Goal: Find specific page/section: Find specific page/section

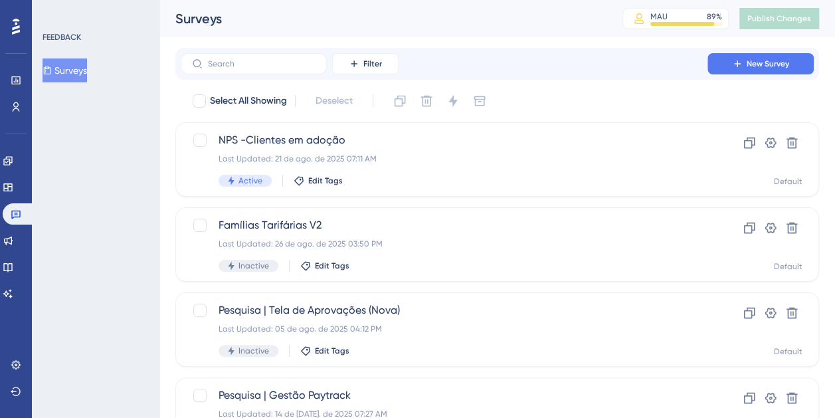
click at [17, 119] on div "Engagement Widgets Feedback Product Updates Knowledge Base AI Assistant" at bounding box center [16, 211] width 27 height 187
click at [17, 118] on div "Engagement Widgets Feedback Product Updates Knowledge Base AI Assistant" at bounding box center [16, 211] width 27 height 187
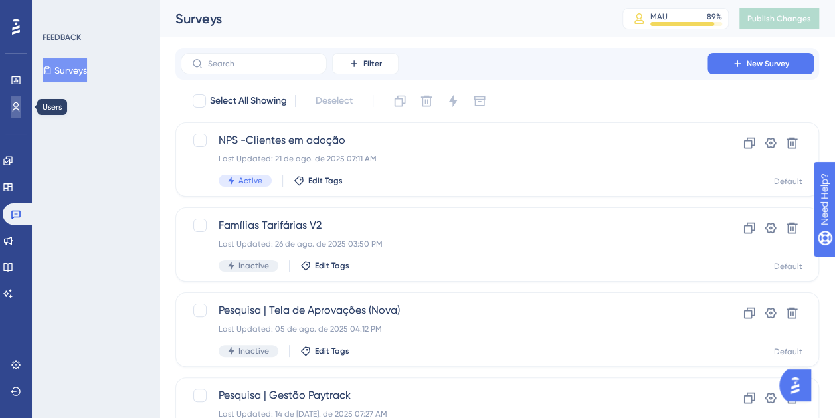
click at [15, 110] on icon at bounding box center [16, 107] width 11 height 11
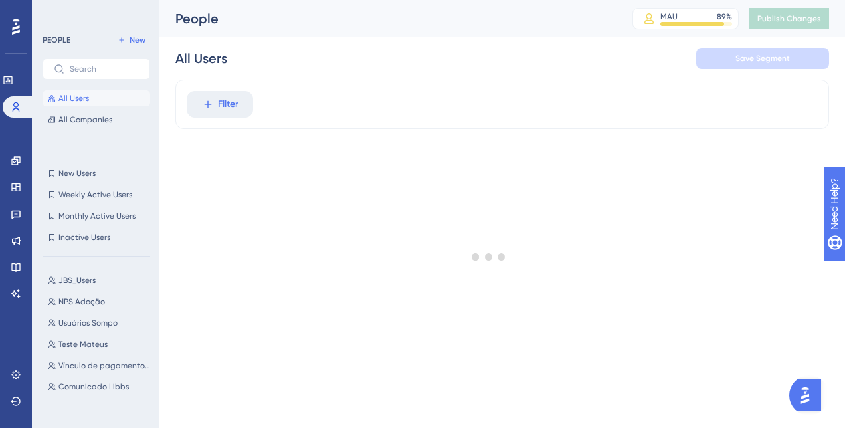
click at [236, 110] on span "Filter" at bounding box center [228, 104] width 21 height 16
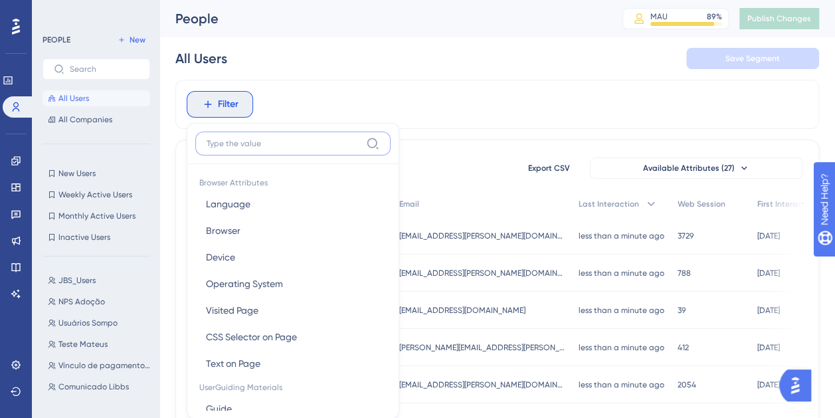
click at [267, 144] on input at bounding box center [284, 143] width 154 height 11
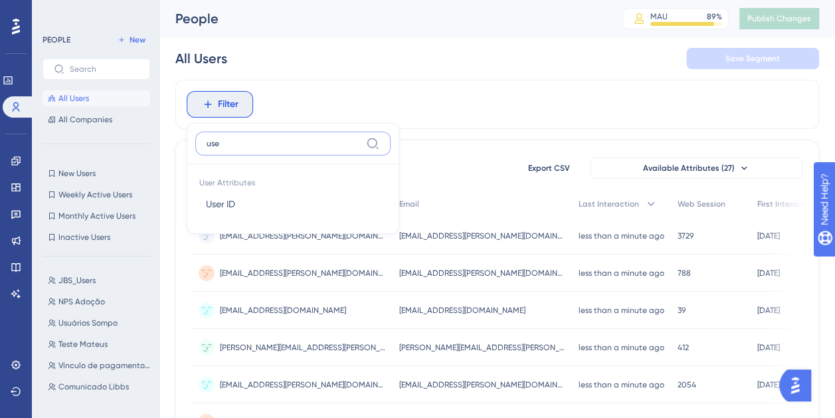
type input "user"
click at [283, 206] on button "User ID User ID" at bounding box center [292, 204] width 195 height 27
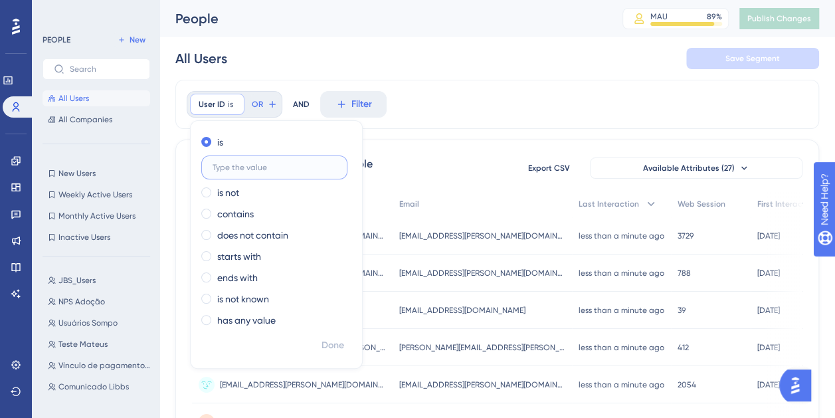
paste input "[EMAIL_ADDRESS][DOMAIN_NAME]"
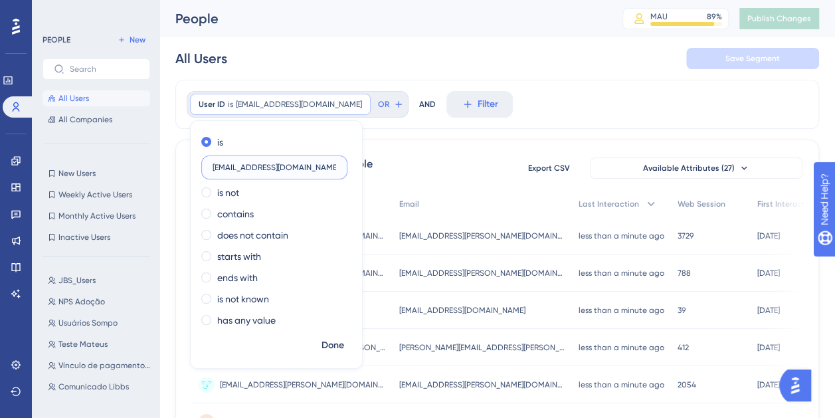
type input "[EMAIL_ADDRESS][DOMAIN_NAME]"
click at [333, 331] on div "is [EMAIL_ADDRESS][DOMAIN_NAME] is not contains does not contain starts with en…" at bounding box center [276, 232] width 171 height 202
click at [339, 337] on span "Done" at bounding box center [332, 345] width 23 height 16
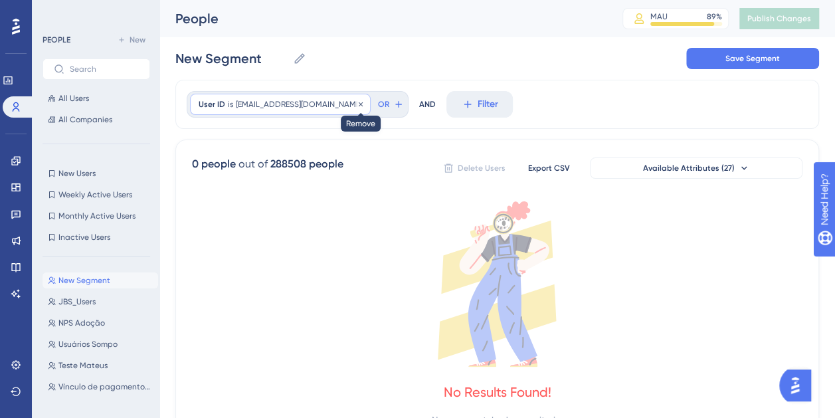
click at [359, 103] on icon at bounding box center [361, 104] width 4 height 4
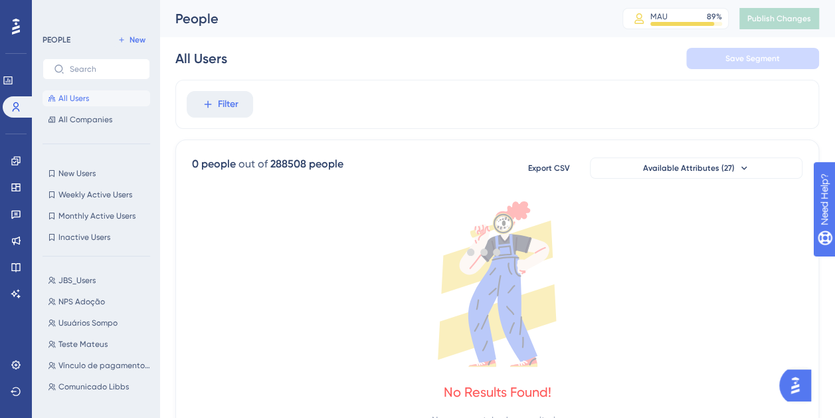
click at [231, 102] on span "Filter" at bounding box center [228, 104] width 21 height 16
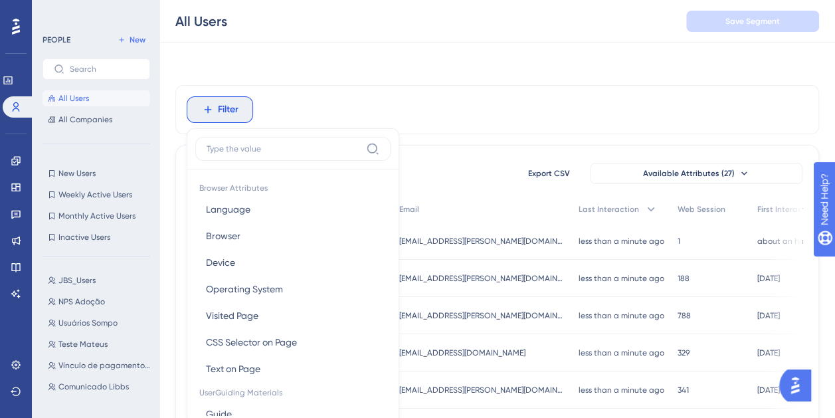
scroll to position [62, 0]
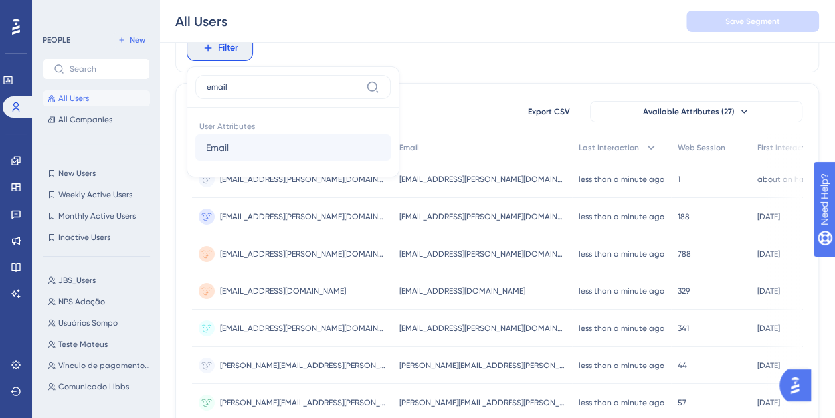
type input "email"
click at [262, 146] on button "Email Email" at bounding box center [292, 147] width 195 height 27
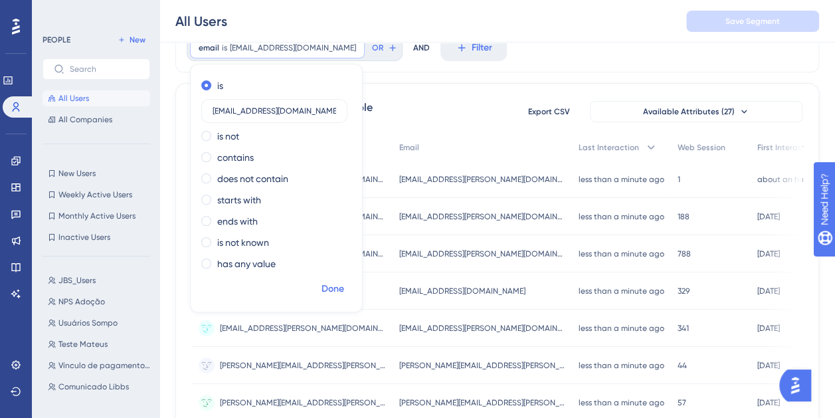
type input "[EMAIL_ADDRESS][DOMAIN_NAME]"
click at [331, 283] on span "Done" at bounding box center [332, 289] width 23 height 16
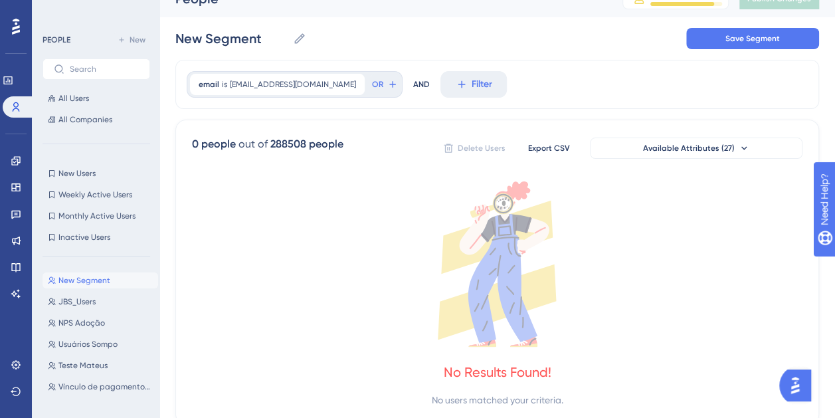
scroll to position [0, 0]
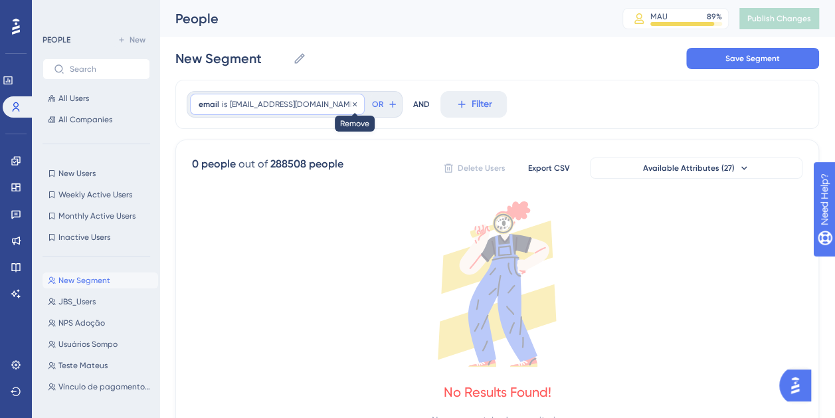
click at [353, 103] on icon at bounding box center [355, 104] width 4 height 4
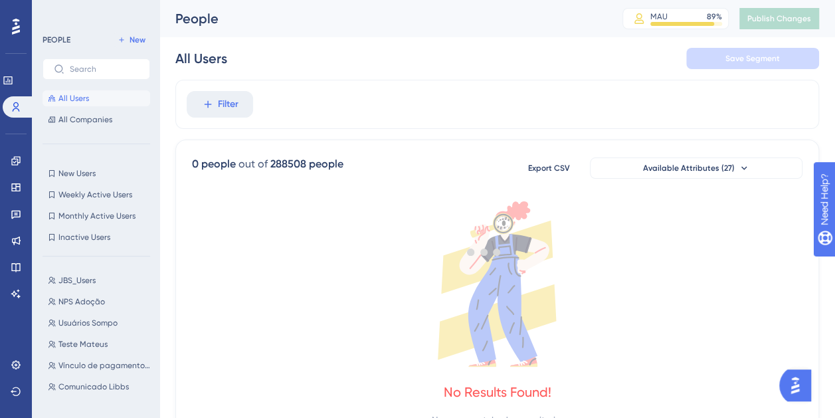
click at [230, 98] on div at bounding box center [484, 251] width 702 height 322
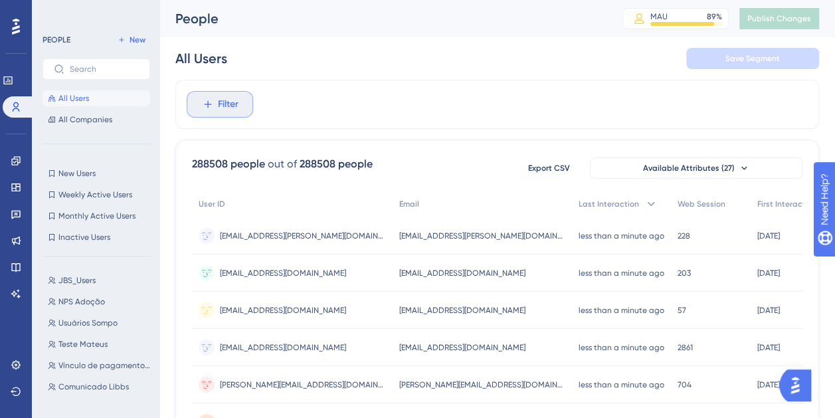
click at [234, 98] on span "Filter" at bounding box center [228, 104] width 21 height 16
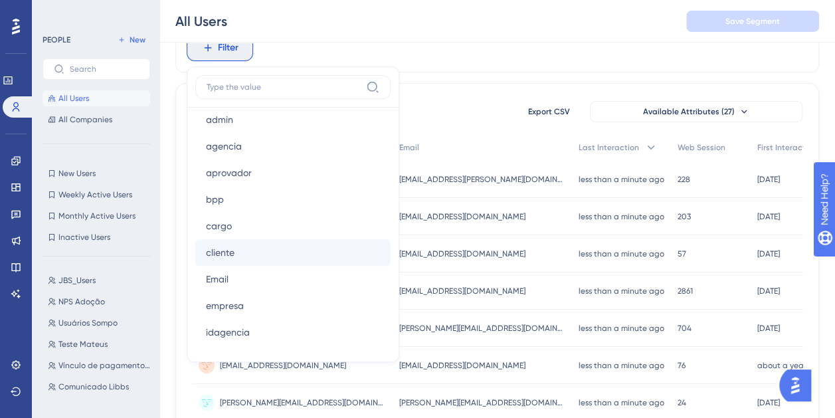
scroll to position [731, 0]
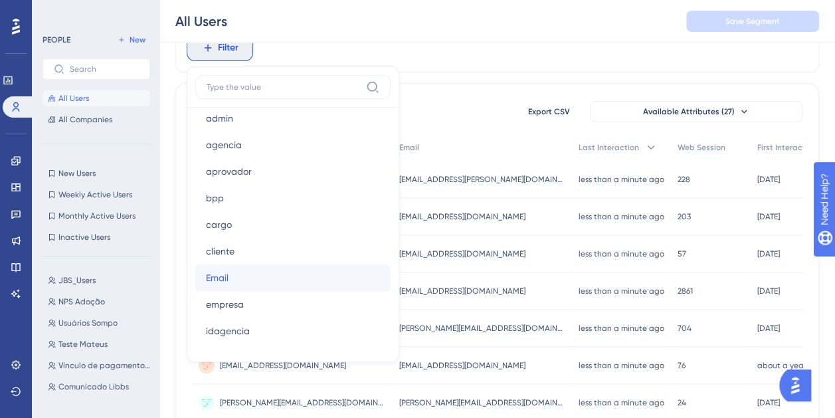
click at [279, 271] on button "Email Email" at bounding box center [292, 277] width 195 height 27
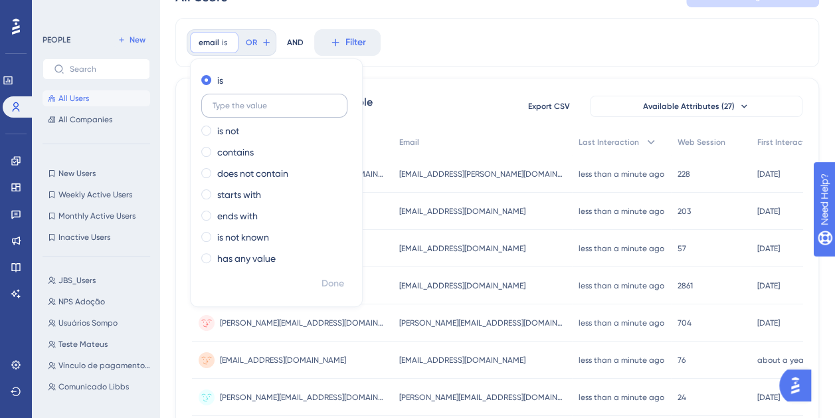
scroll to position [0, 0]
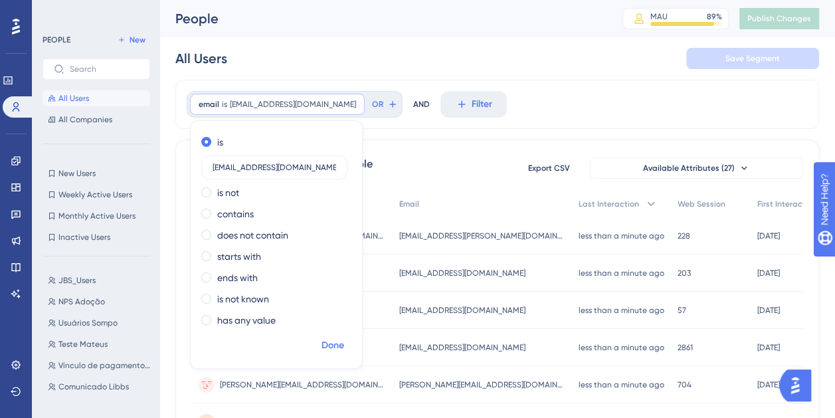
type input "[EMAIL_ADDRESS][DOMAIN_NAME]"
click at [347, 346] on button "Done" at bounding box center [332, 345] width 37 height 24
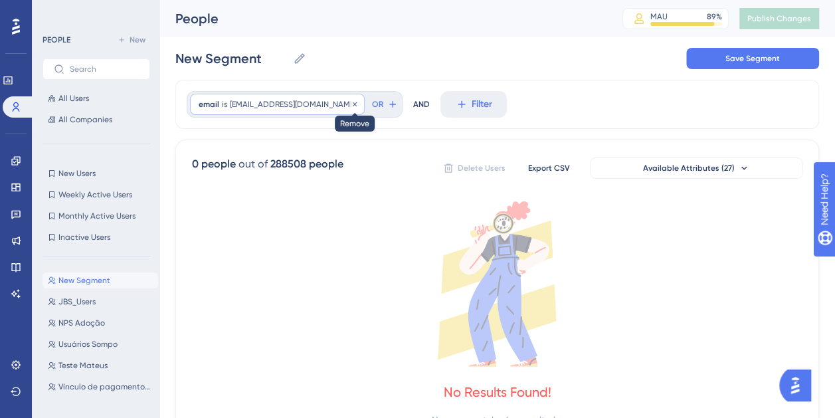
click at [353, 104] on icon at bounding box center [355, 104] width 4 height 4
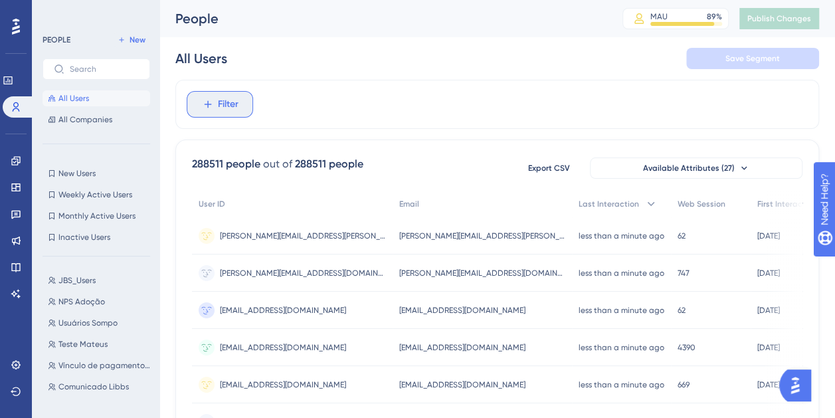
click at [224, 106] on span "Filter" at bounding box center [228, 104] width 21 height 16
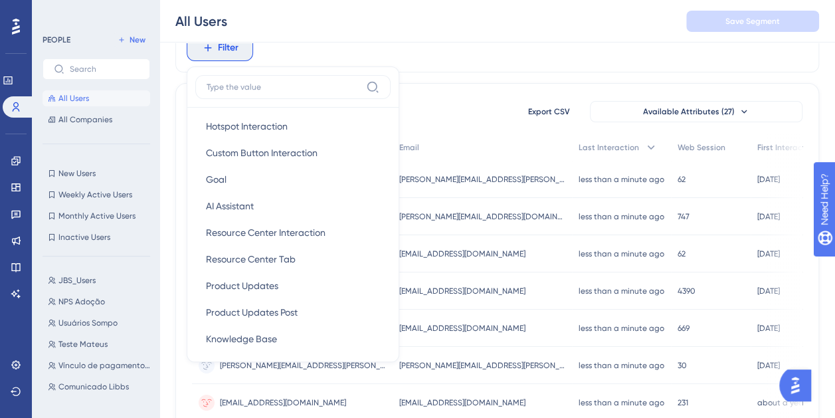
scroll to position [598, 0]
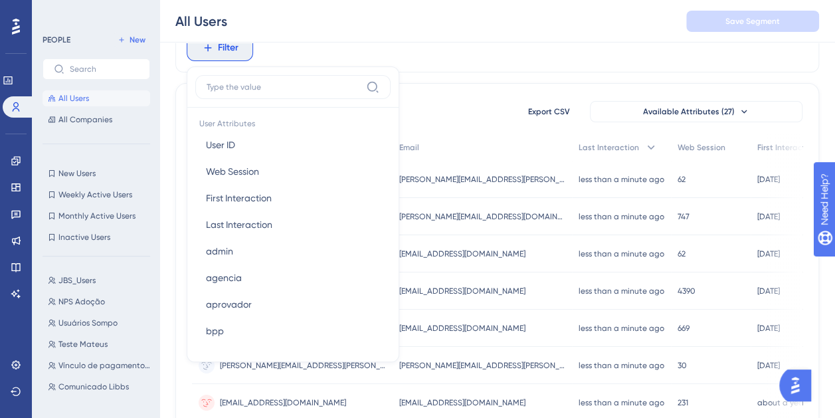
click at [286, 82] on input at bounding box center [284, 87] width 154 height 11
click at [286, 89] on input at bounding box center [284, 87] width 154 height 11
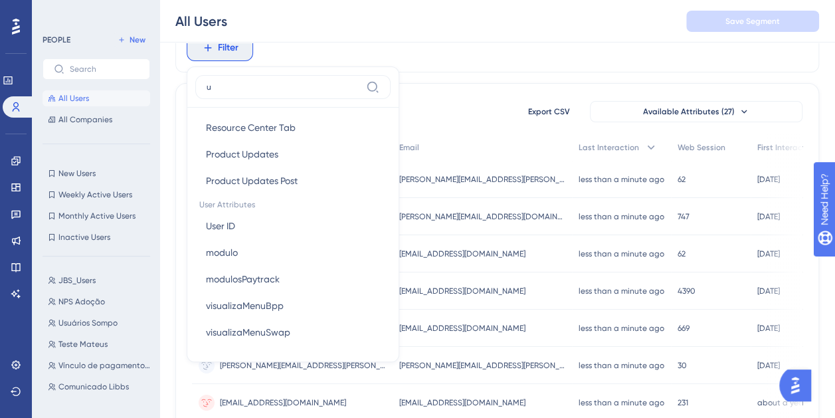
scroll to position [0, 0]
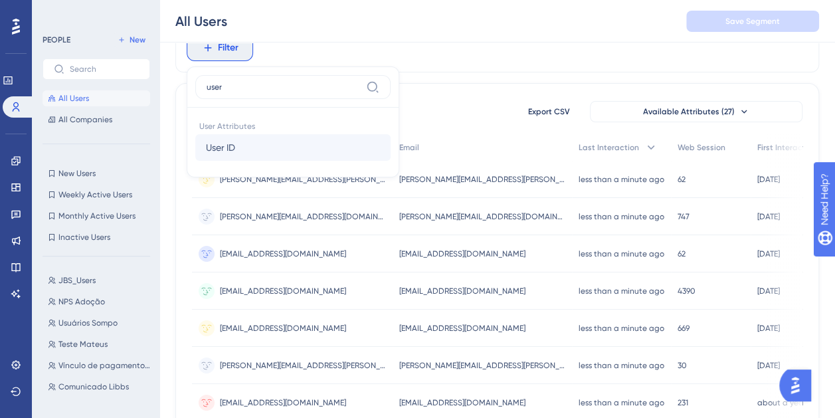
type input "user"
click at [284, 143] on button "User ID User ID" at bounding box center [292, 147] width 195 height 27
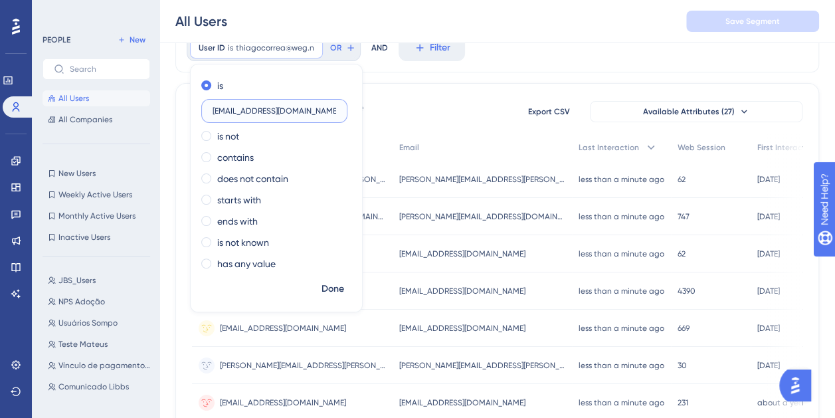
type input "[EMAIL_ADDRESS][DOMAIN_NAME]"
click at [337, 290] on span "Done" at bounding box center [332, 289] width 23 height 16
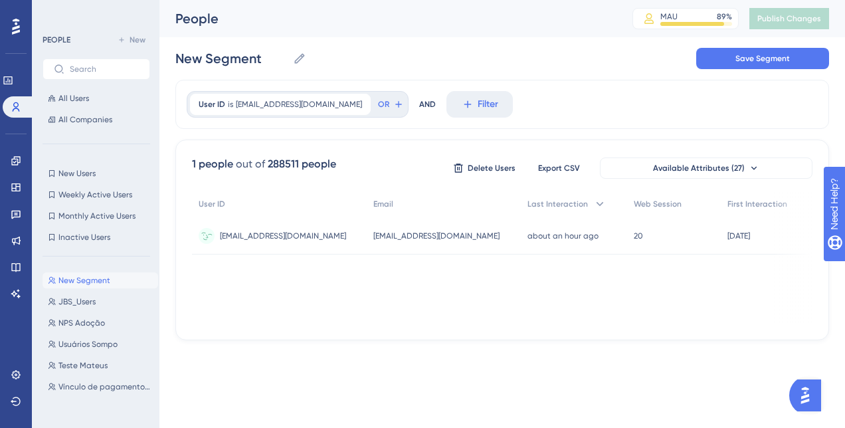
click at [294, 241] on div "[EMAIL_ADDRESS][DOMAIN_NAME] [EMAIL_ADDRESS][DOMAIN_NAME]" at bounding box center [283, 235] width 126 height 37
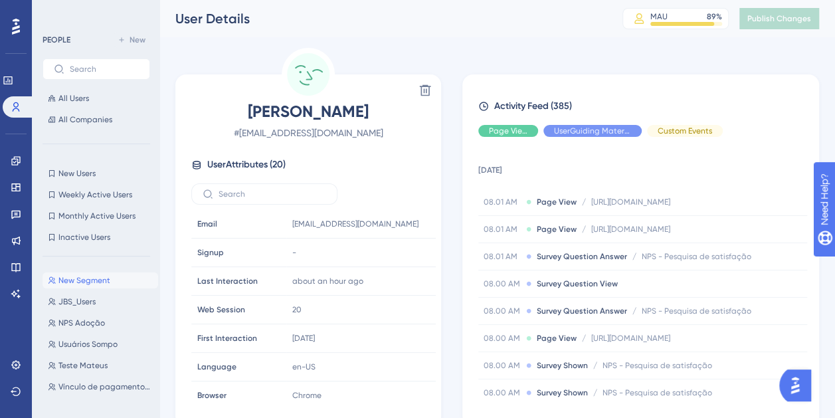
click at [335, 137] on span "# [EMAIL_ADDRESS][DOMAIN_NAME]" at bounding box center [308, 133] width 234 height 16
copy div "# [EMAIL_ADDRESS][DOMAIN_NAME]"
click at [371, 143] on div "[PERSON_NAME] # [EMAIL_ADDRESS][DOMAIN_NAME] User Attributes ( 20 ) Email Email…" at bounding box center [308, 253] width 255 height 304
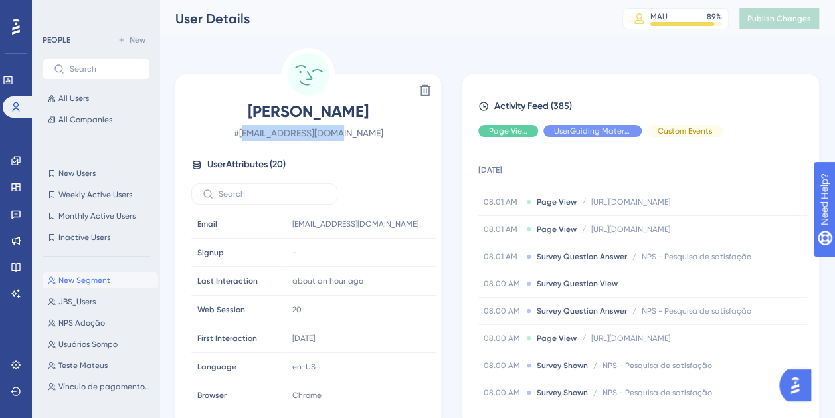
drag, startPoint x: 377, startPoint y: 133, endPoint x: 267, endPoint y: 133, distance: 110.2
click at [267, 133] on span "# [EMAIL_ADDRESS][DOMAIN_NAME]" at bounding box center [308, 133] width 234 height 16
drag, startPoint x: 267, startPoint y: 133, endPoint x: 385, endPoint y: 135, distance: 118.2
click at [385, 135] on span "# [EMAIL_ADDRESS][DOMAIN_NAME]" at bounding box center [308, 133] width 234 height 16
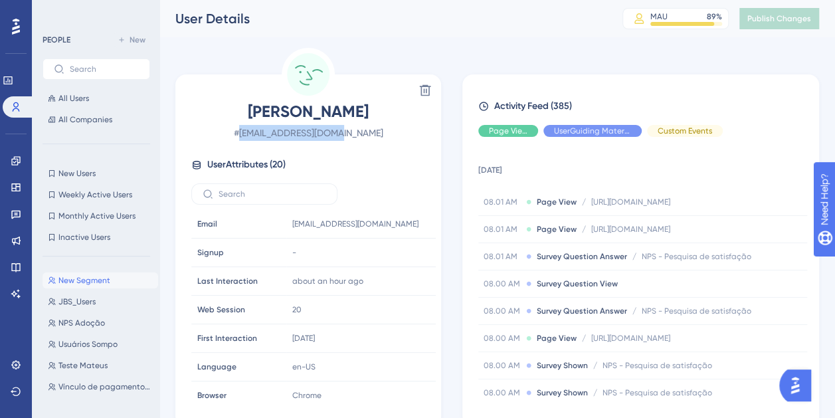
click at [360, 139] on span "# [EMAIL_ADDRESS][DOMAIN_NAME]" at bounding box center [308, 133] width 234 height 16
drag, startPoint x: 367, startPoint y: 133, endPoint x: 262, endPoint y: 134, distance: 104.9
click at [262, 134] on span "# [EMAIL_ADDRESS][DOMAIN_NAME]" at bounding box center [308, 133] width 234 height 16
copy span "[EMAIL_ADDRESS][DOMAIN_NAME]"
